Goal: Check status

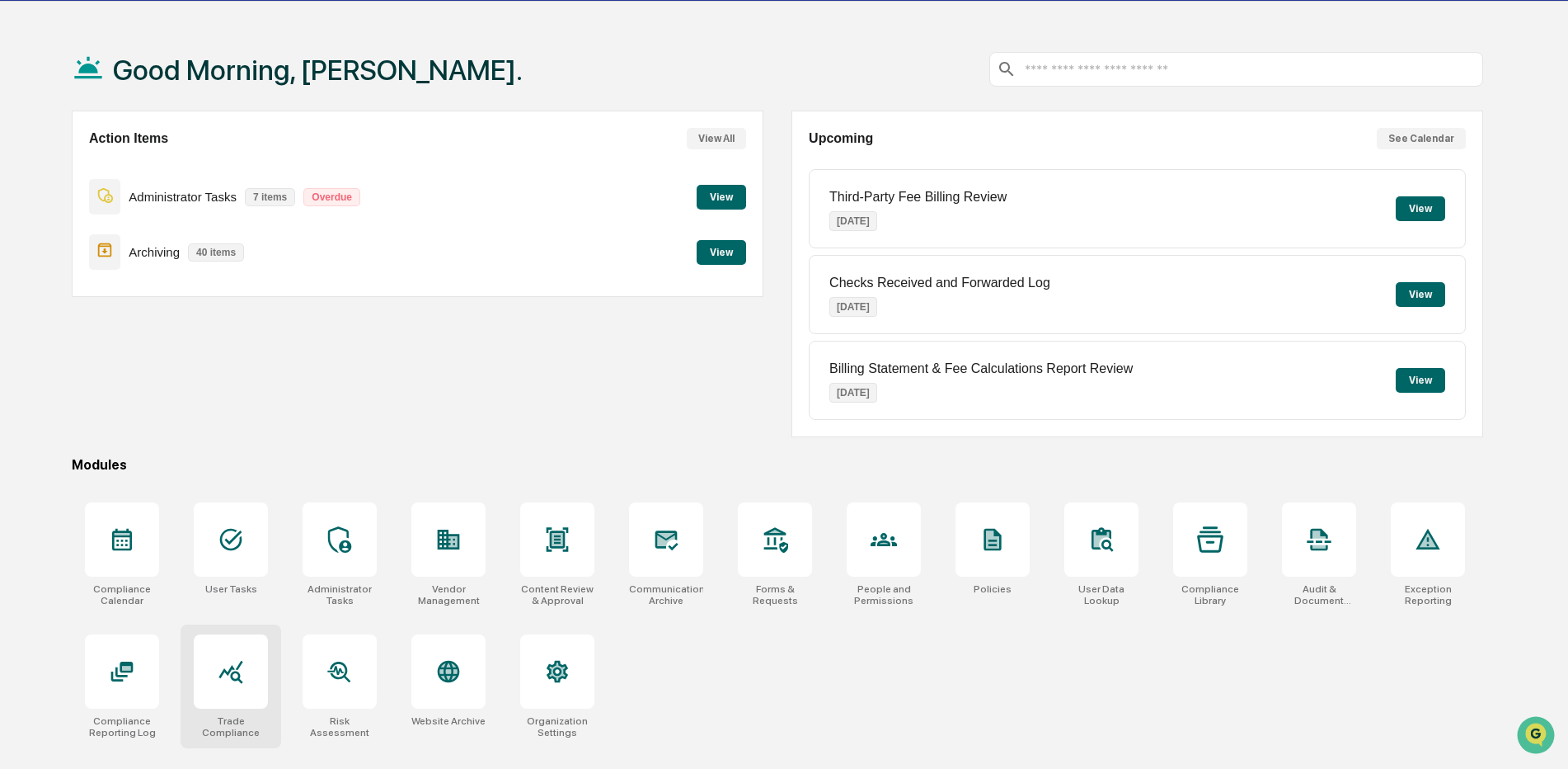
scroll to position [79, 0]
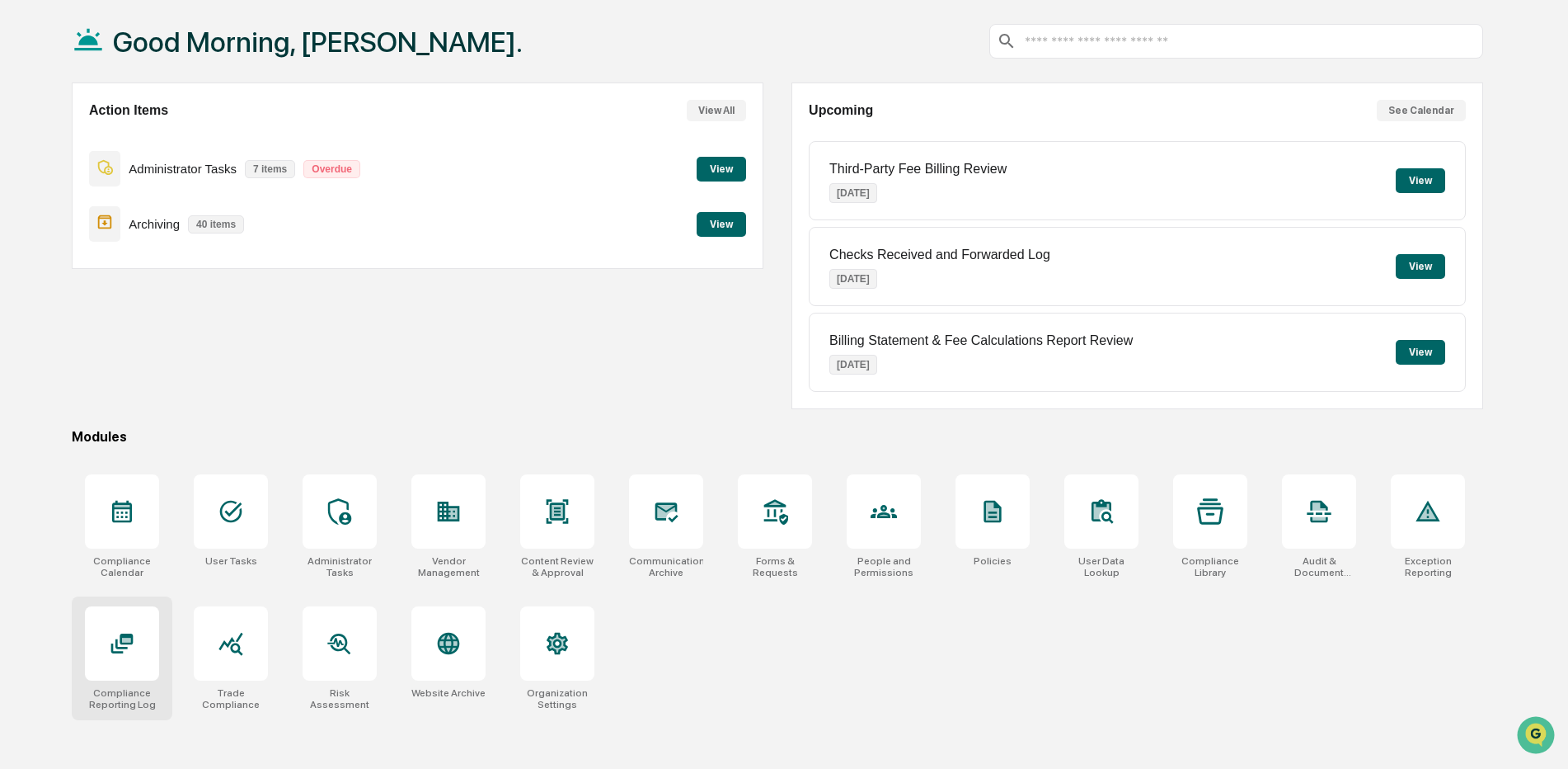
click at [145, 657] on div at bounding box center [121, 643] width 74 height 74
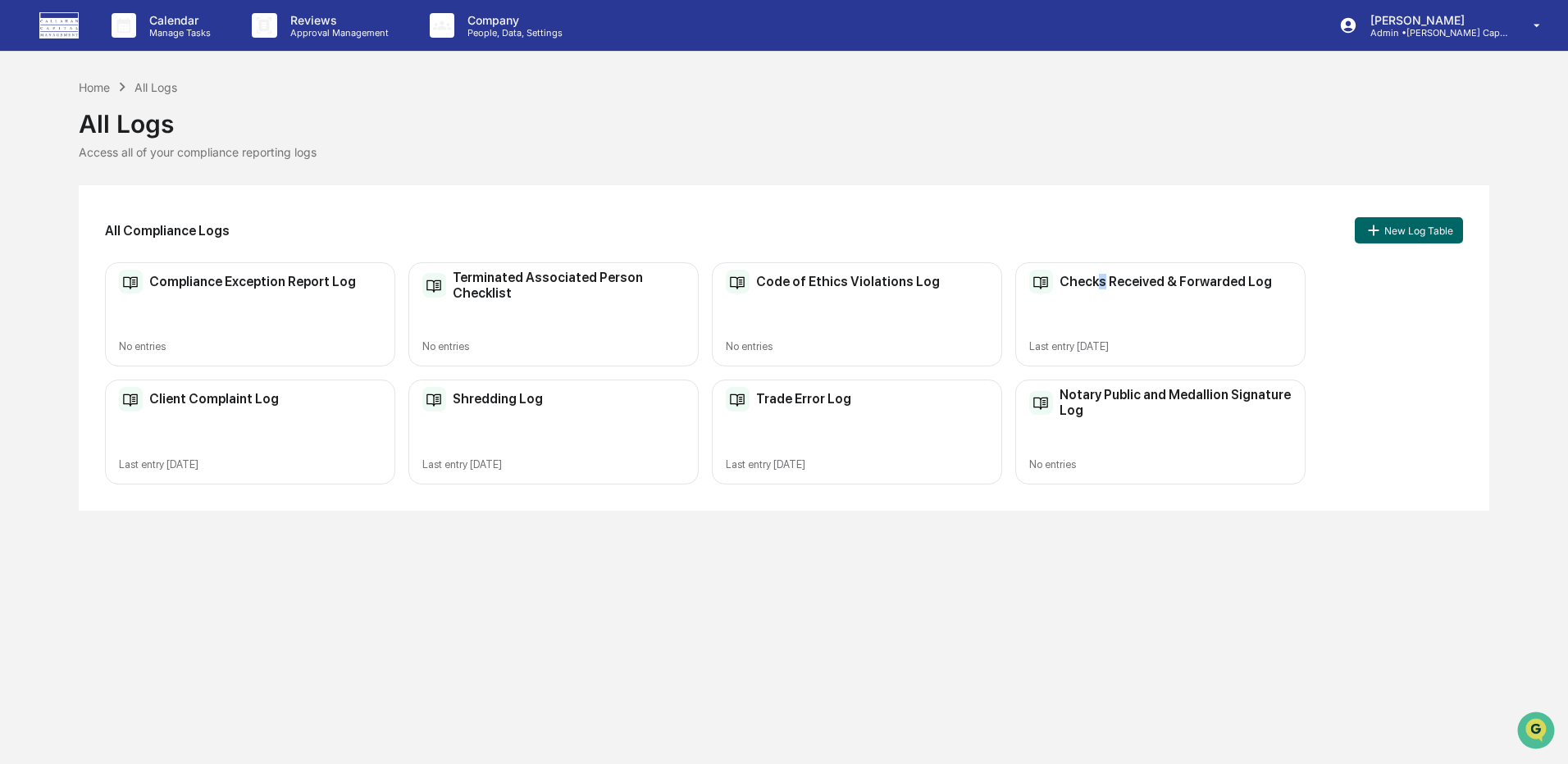
click at [1101, 286] on h2 "Checks Received & Forwarded Log" at bounding box center [1166, 282] width 212 height 15
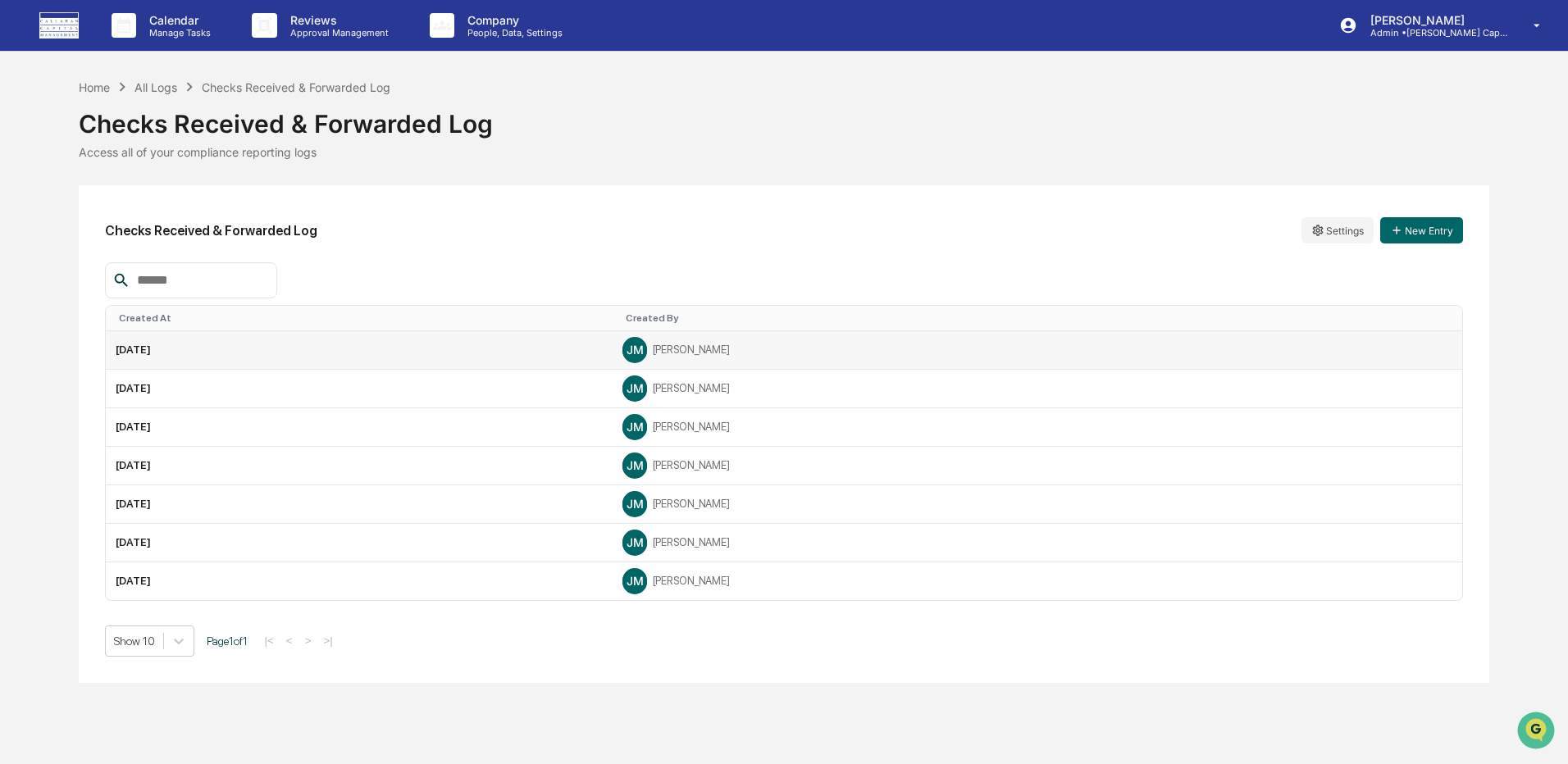
click at [705, 350] on div "[PERSON_NAME] [PERSON_NAME]" at bounding box center [1037, 350] width 830 height 25
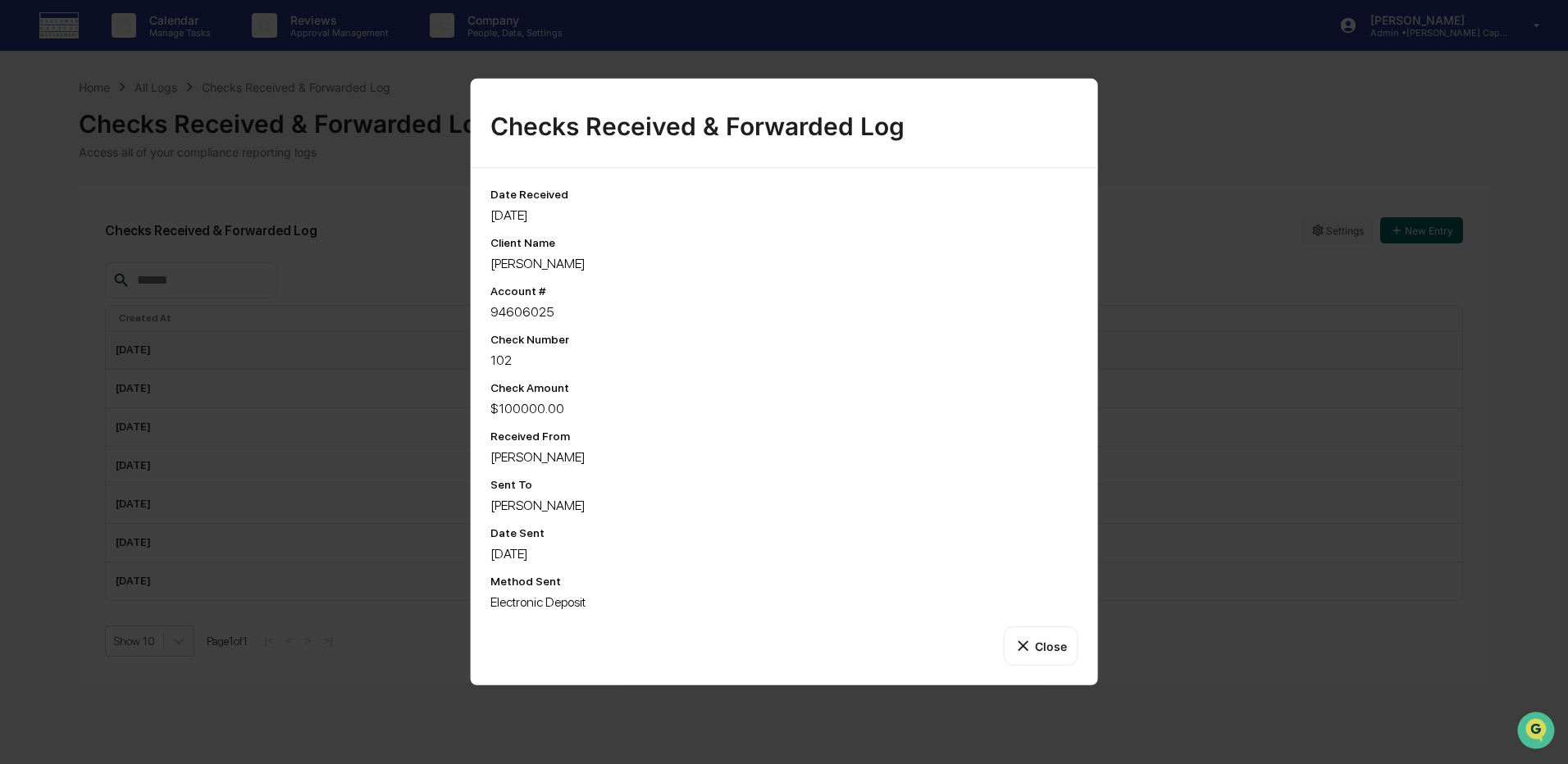
click at [1039, 635] on button "Close" at bounding box center [1041, 646] width 75 height 39
